Goal: Information Seeking & Learning: Learn about a topic

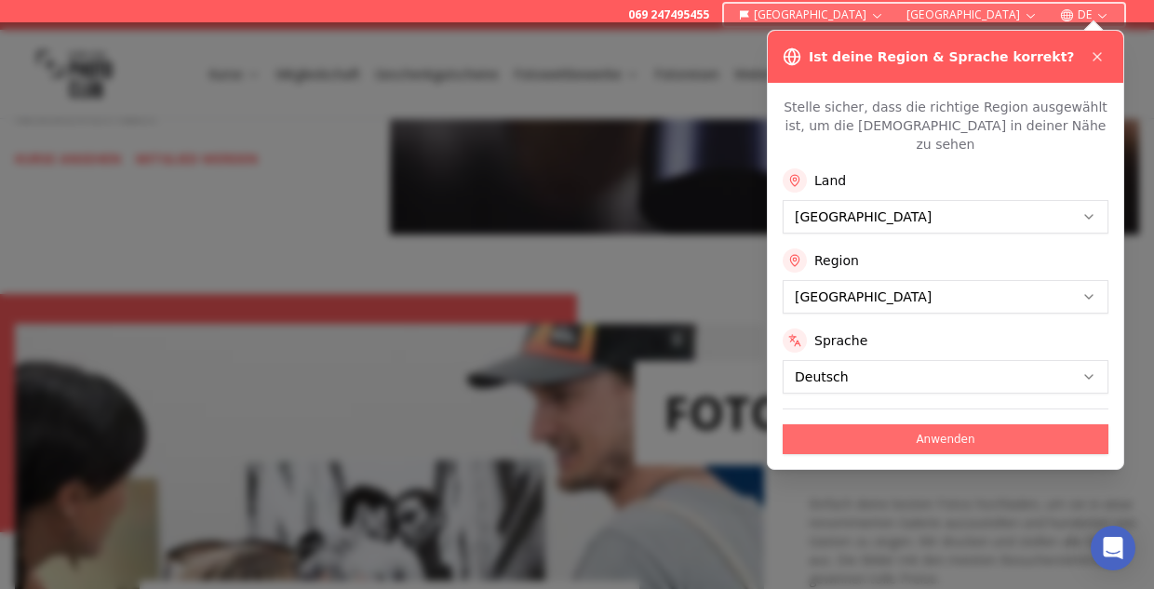
click at [938, 424] on button "Anwenden" at bounding box center [945, 439] width 326 height 30
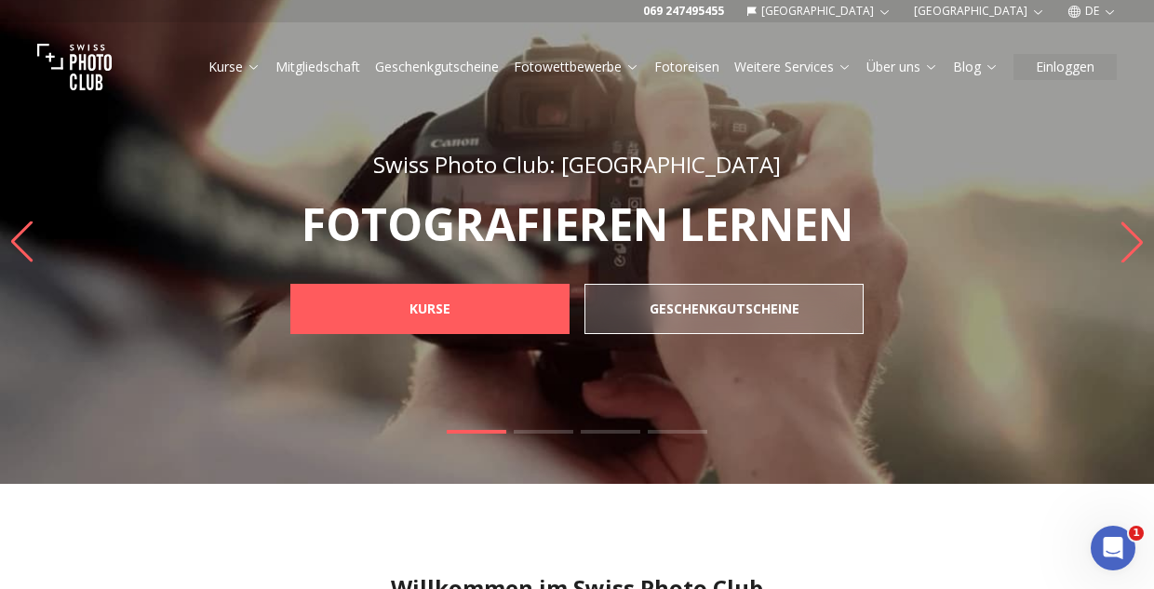
click at [1134, 249] on icon "Next slide" at bounding box center [1131, 242] width 21 height 41
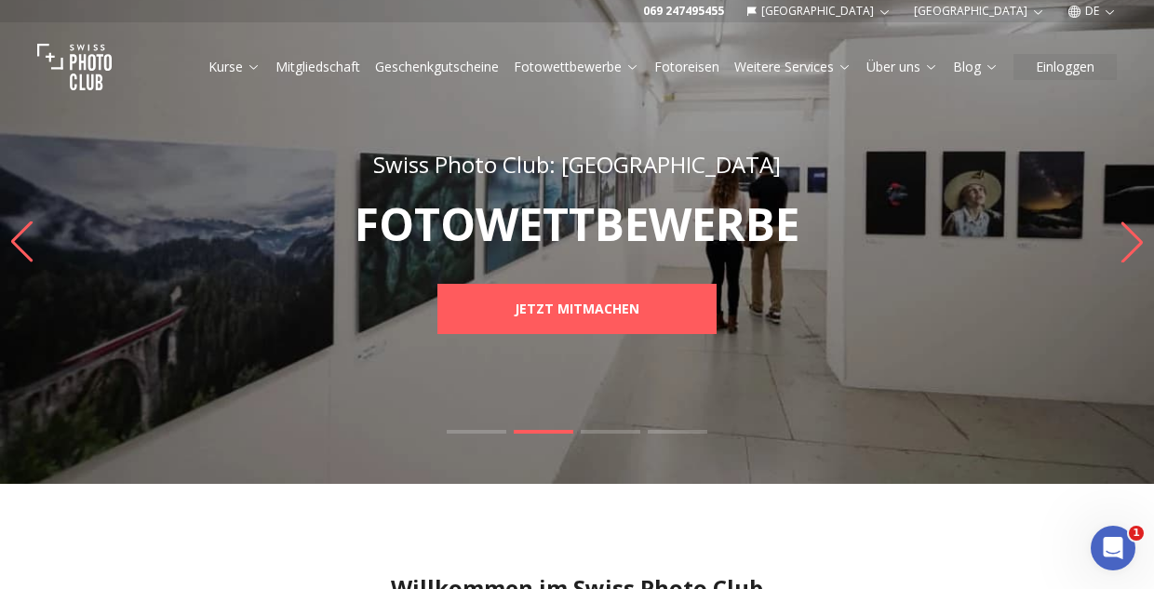
click at [623, 282] on div at bounding box center [577, 242] width 1154 height 484
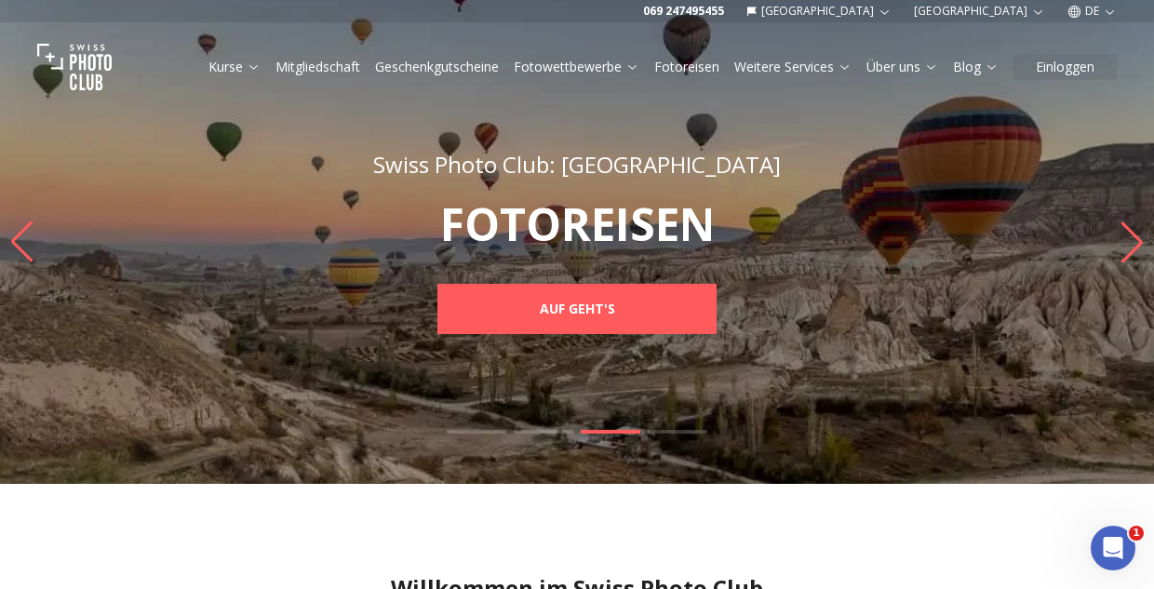
click at [20, 250] on icon "Previous slide" at bounding box center [21, 240] width 21 height 41
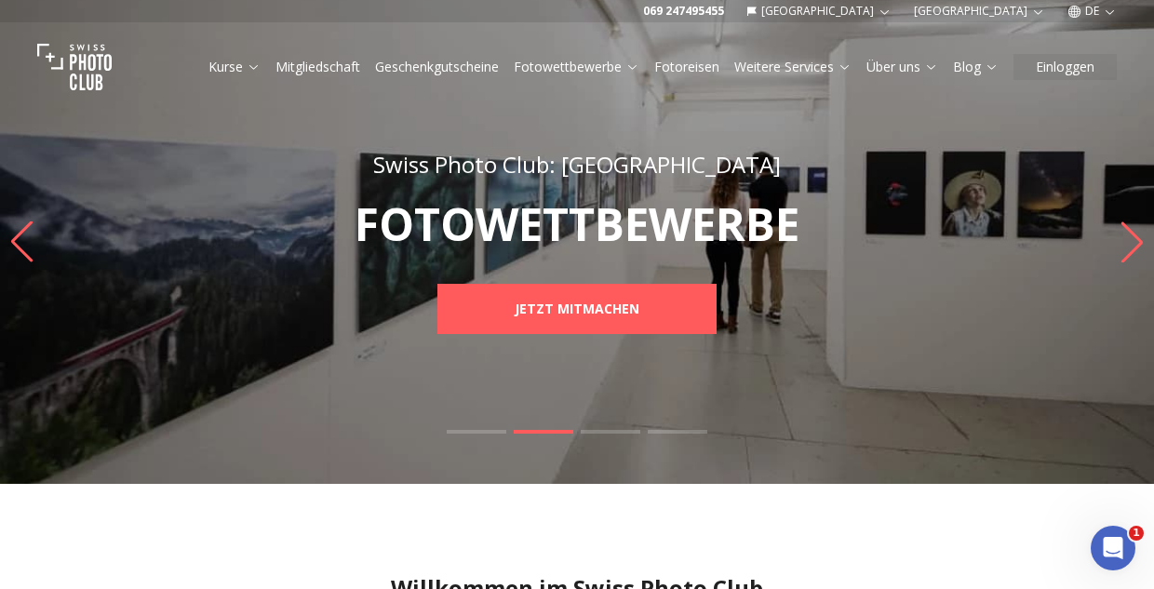
click at [20, 250] on icon "Previous slide" at bounding box center [21, 240] width 21 height 41
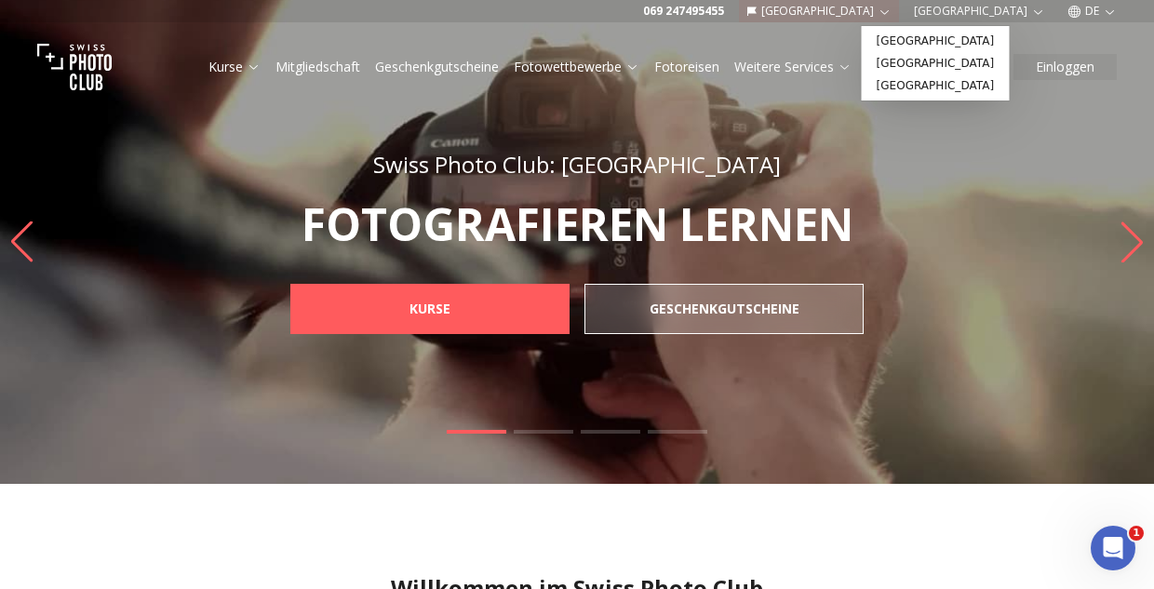
click at [886, 12] on button "[GEOGRAPHIC_DATA]" at bounding box center [819, 11] width 161 height 22
click at [891, 35] on link "[GEOGRAPHIC_DATA]" at bounding box center [935, 41] width 140 height 22
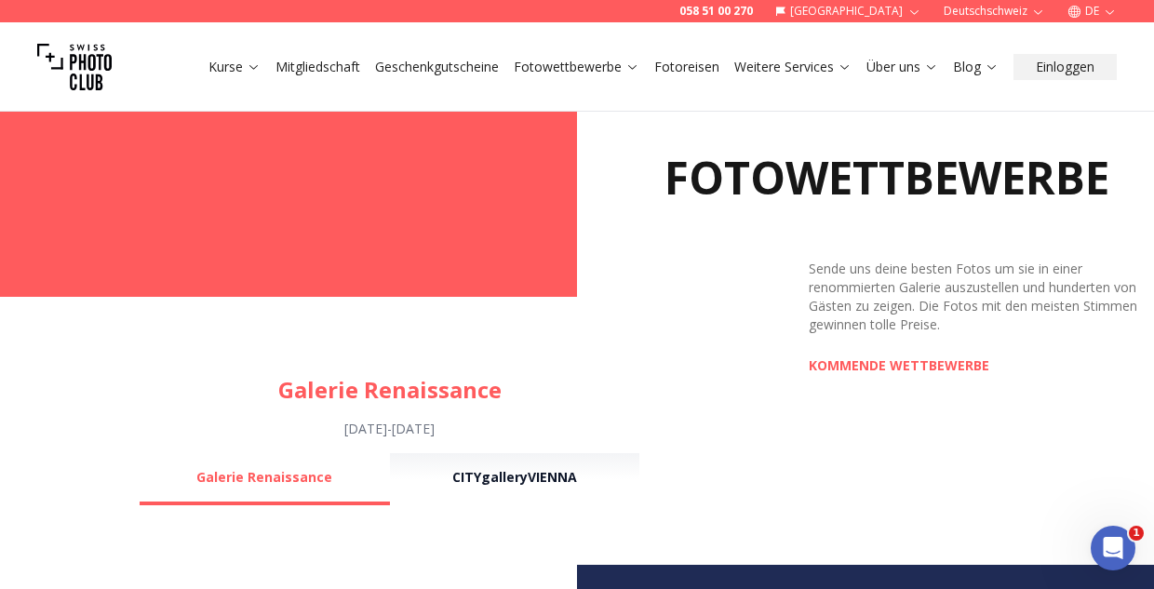
scroll to position [1312, 0]
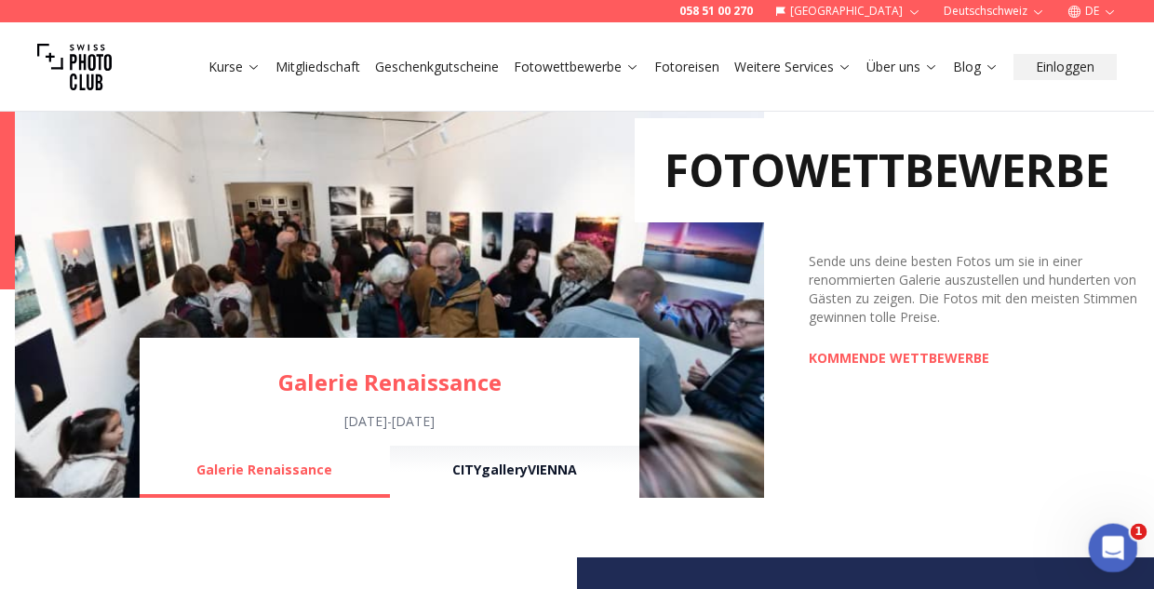
click at [1104, 535] on icon "Intercom-Nachrichtendienst öffnen" at bounding box center [1110, 545] width 31 height 31
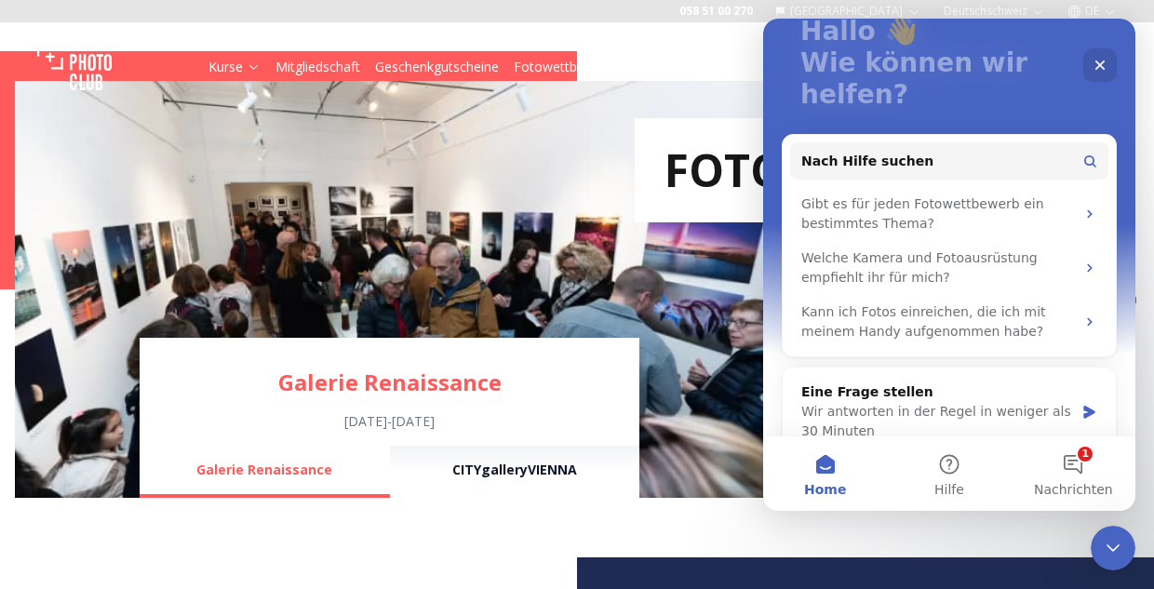
scroll to position [134, 0]
click at [1072, 467] on button "1 Nachrichten" at bounding box center [1073, 473] width 124 height 74
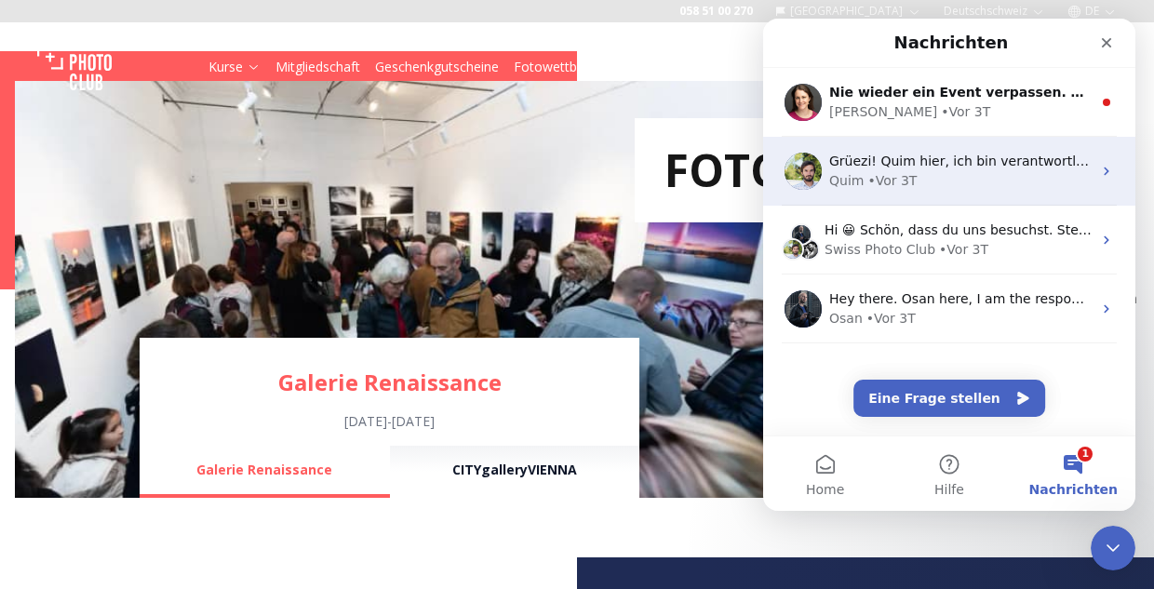
click at [991, 183] on div "Quim • Vor 3T" at bounding box center [960, 181] width 262 height 20
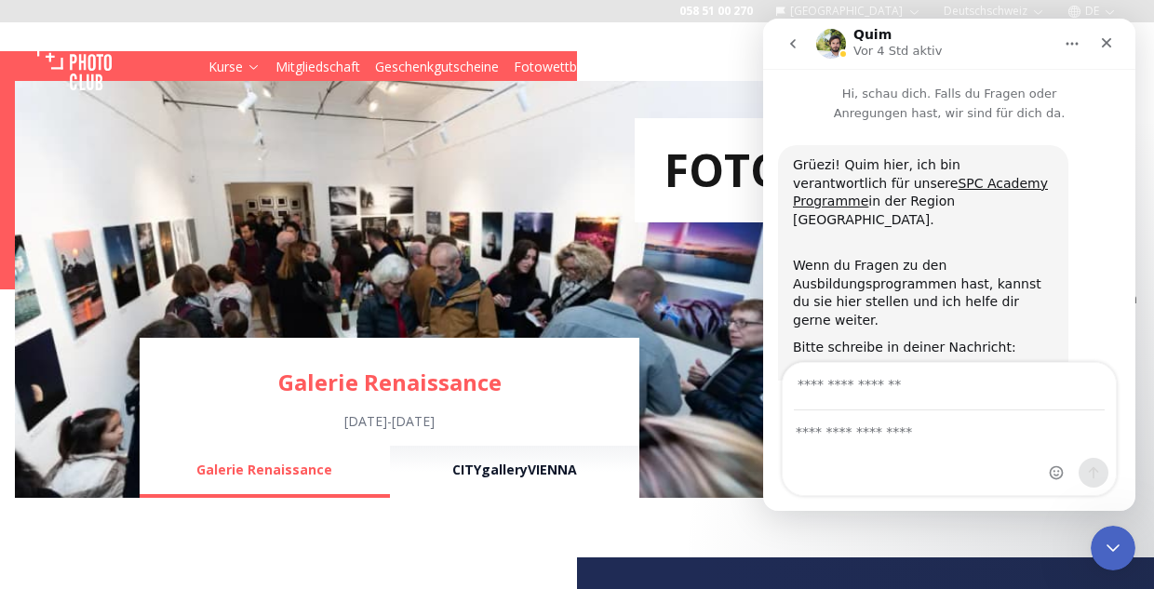
scroll to position [113, 0]
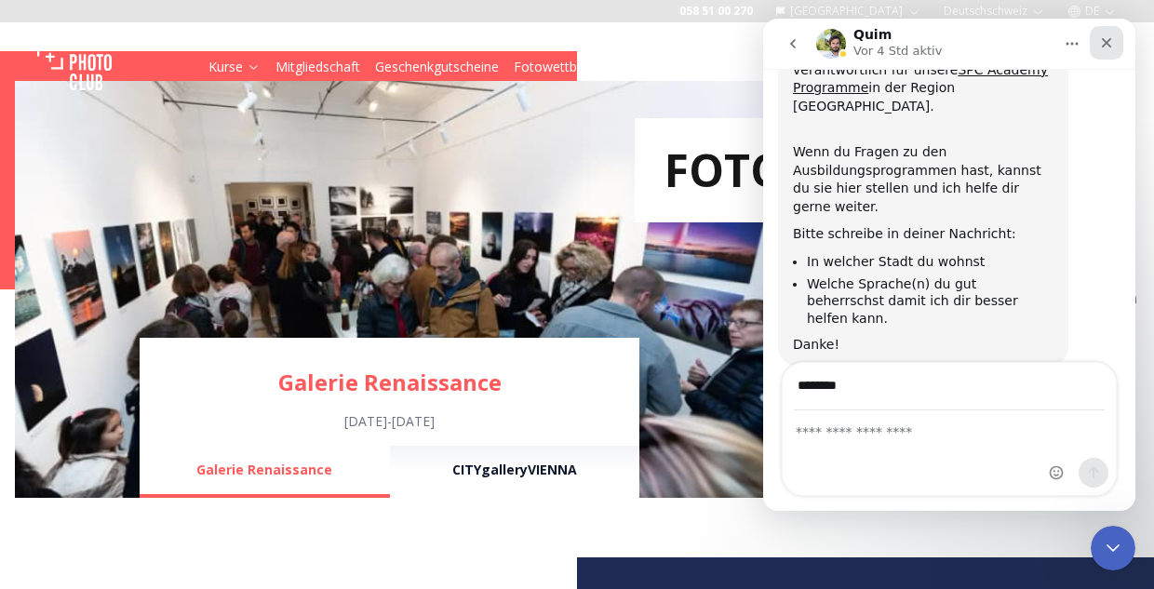
type input "********"
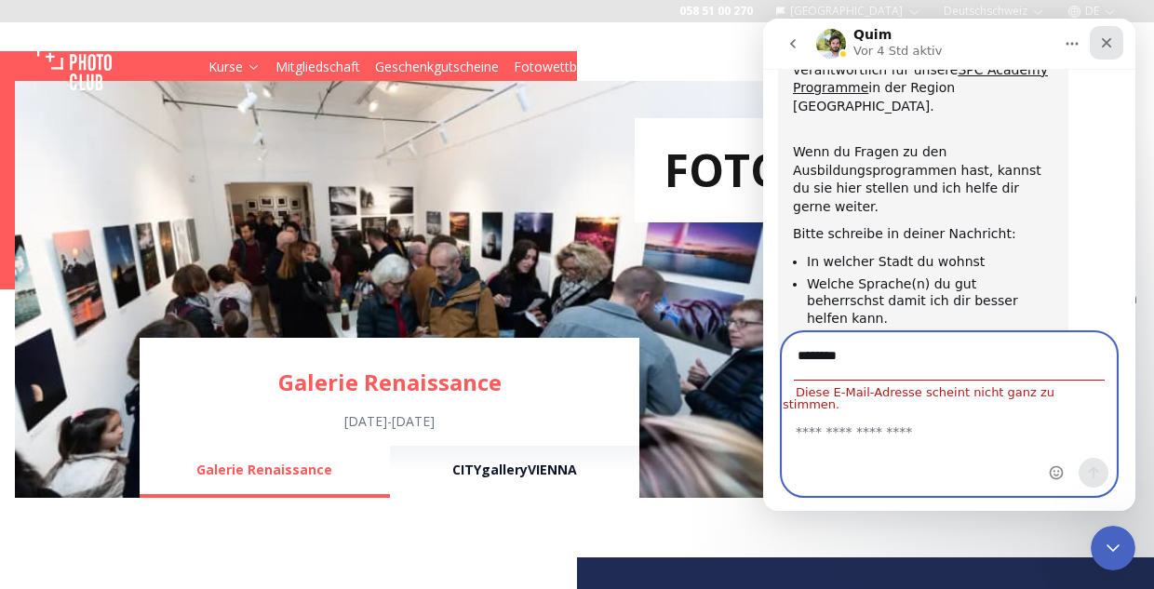
click at [1105, 47] on icon "Schließen" at bounding box center [1106, 42] width 15 height 15
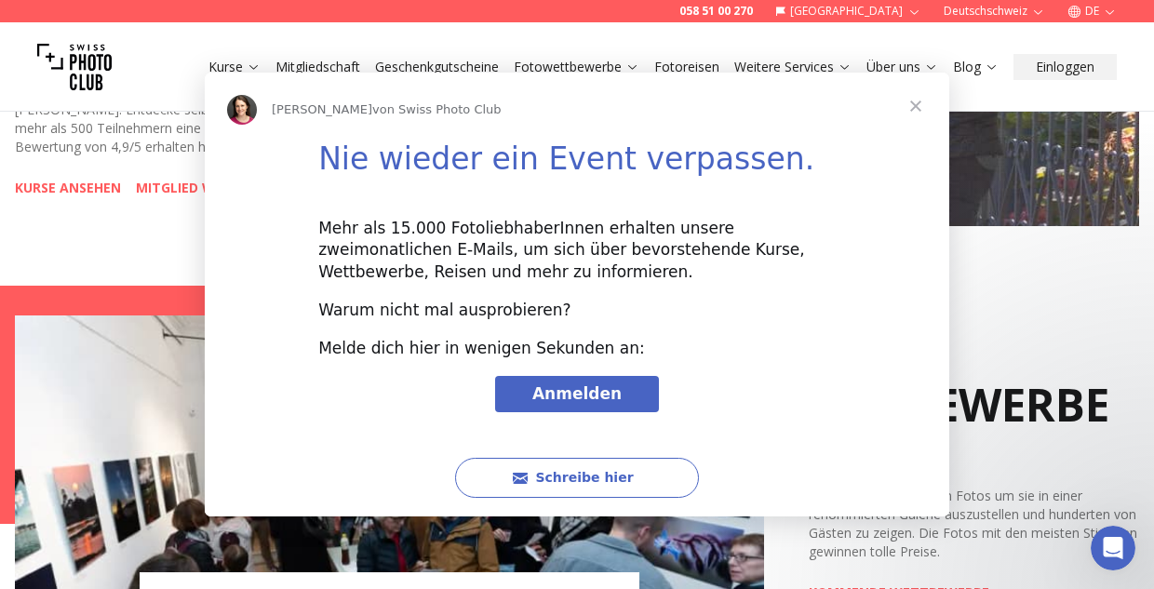
scroll to position [0, 0]
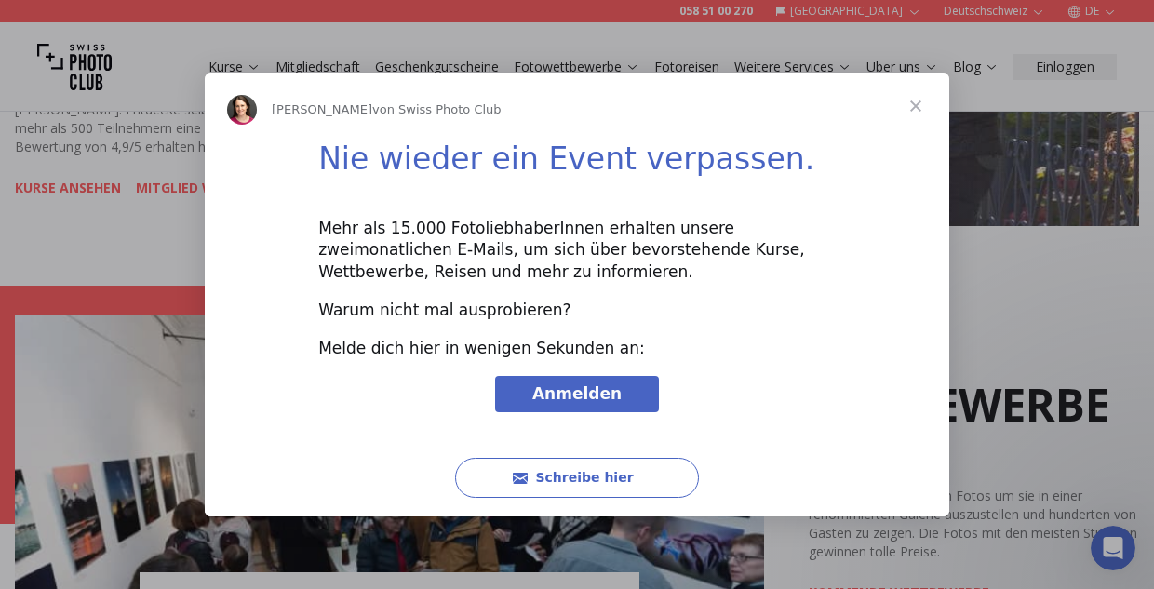
click at [907, 110] on span "Schließen" at bounding box center [915, 106] width 67 height 67
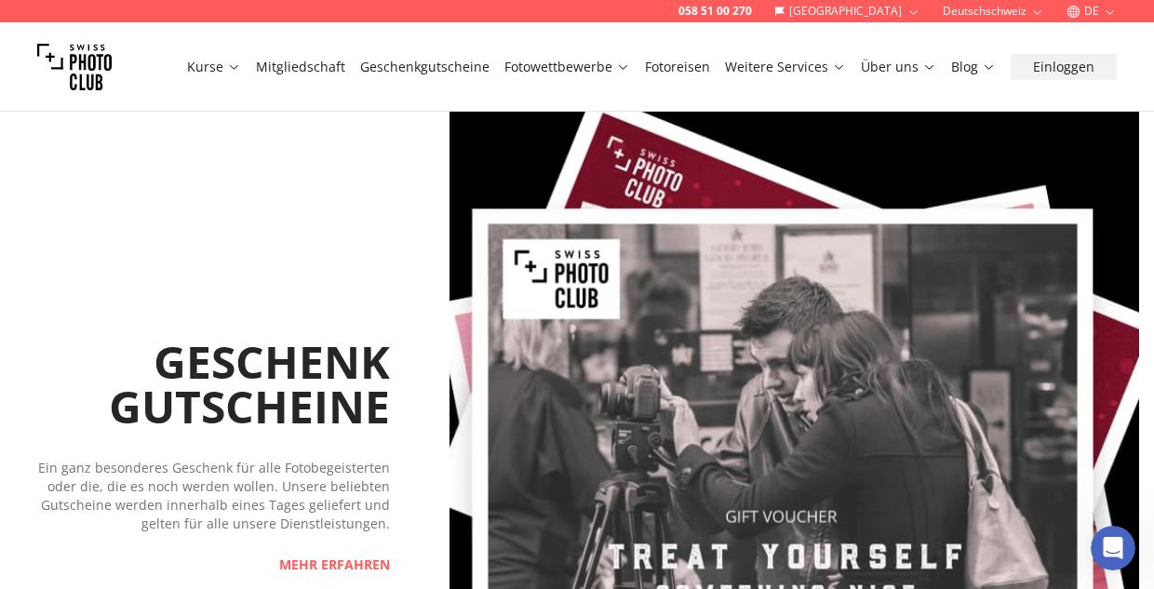
scroll to position [3012, 0]
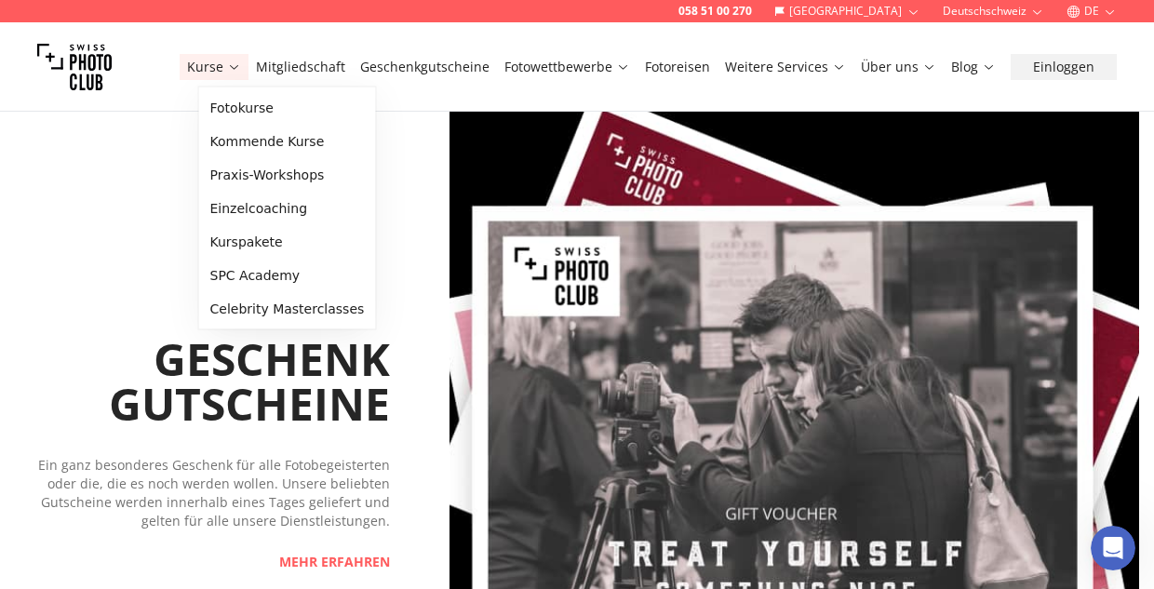
click at [241, 64] on icon at bounding box center [234, 67] width 14 height 14
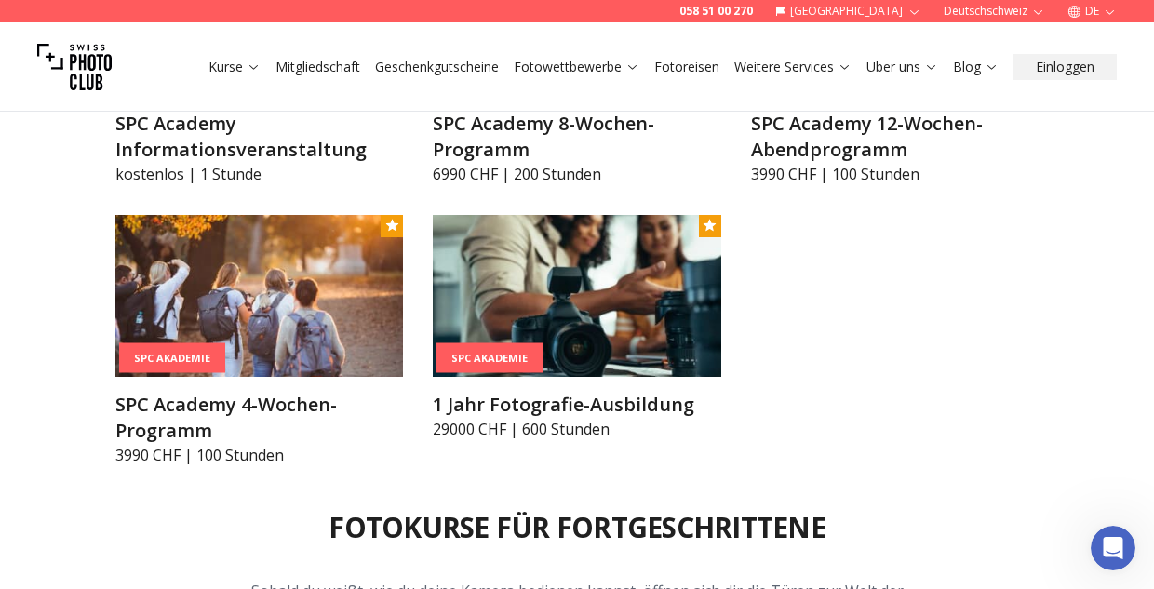
scroll to position [2337, 0]
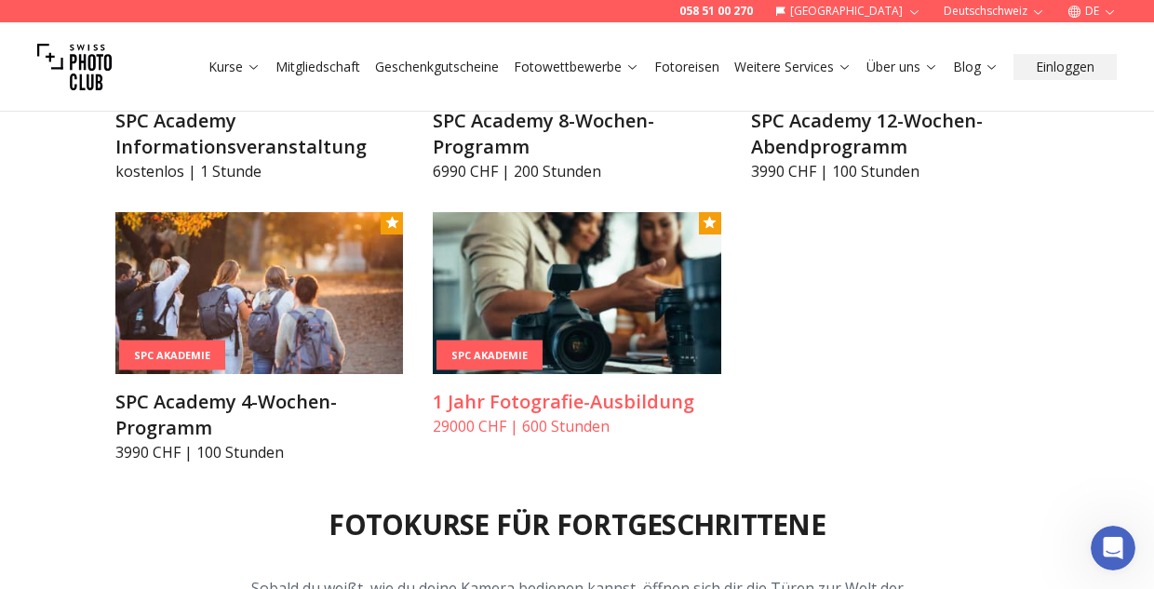
click at [580, 327] on img at bounding box center [576, 293] width 287 height 162
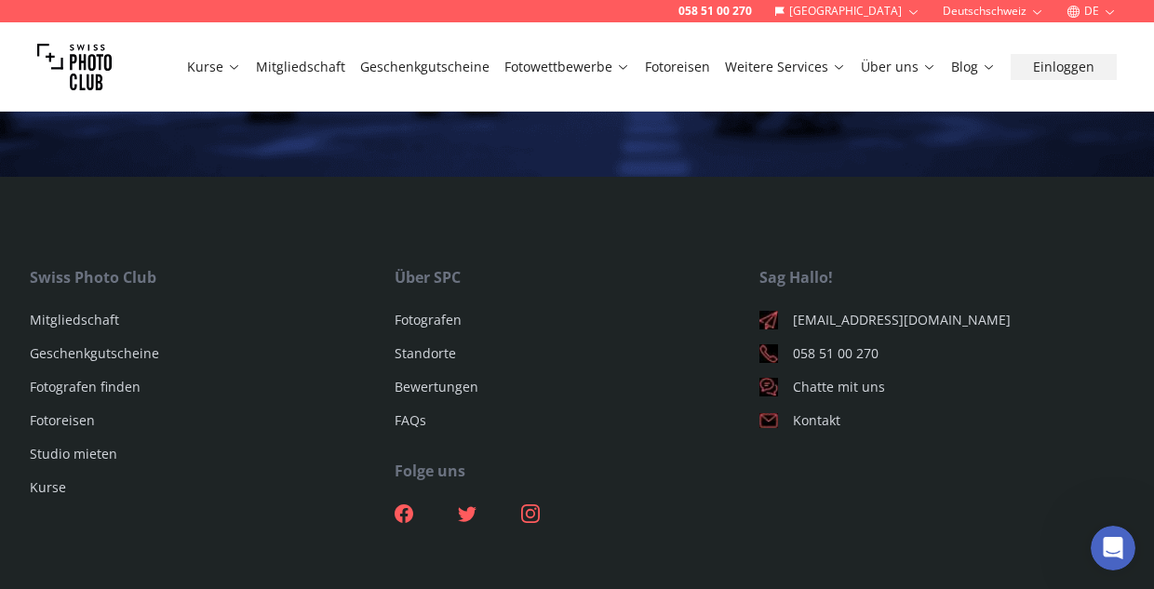
scroll to position [3701, 0]
